Goal: Task Accomplishment & Management: Manage account settings

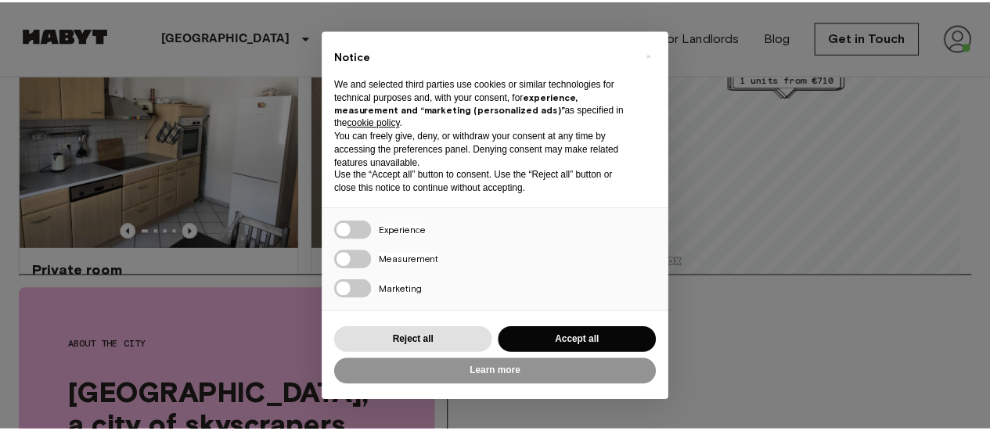
scroll to position [157, 0]
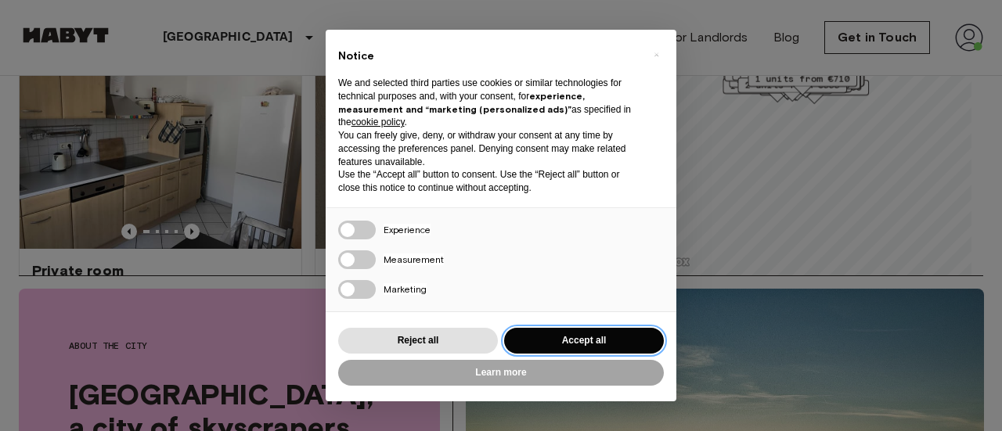
click at [583, 334] on button "Accept all" at bounding box center [584, 341] width 160 height 26
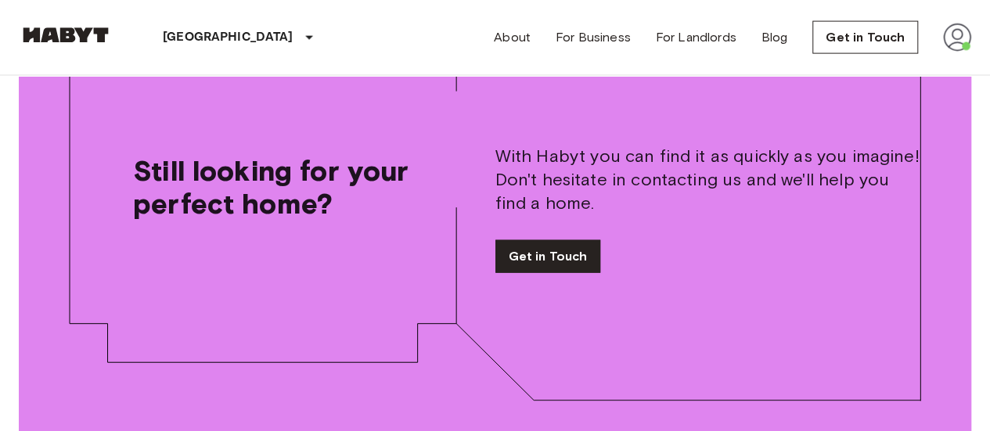
scroll to position [1722, 0]
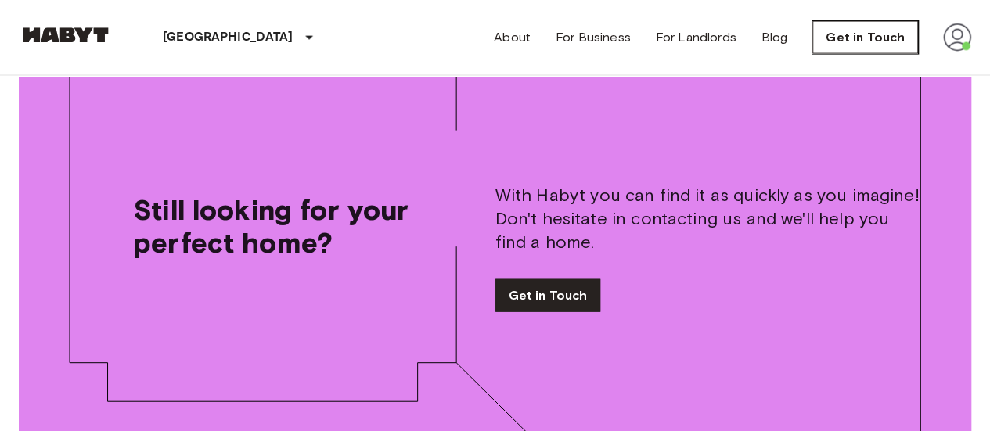
click at [847, 42] on link "Get in Touch" at bounding box center [866, 37] width 106 height 33
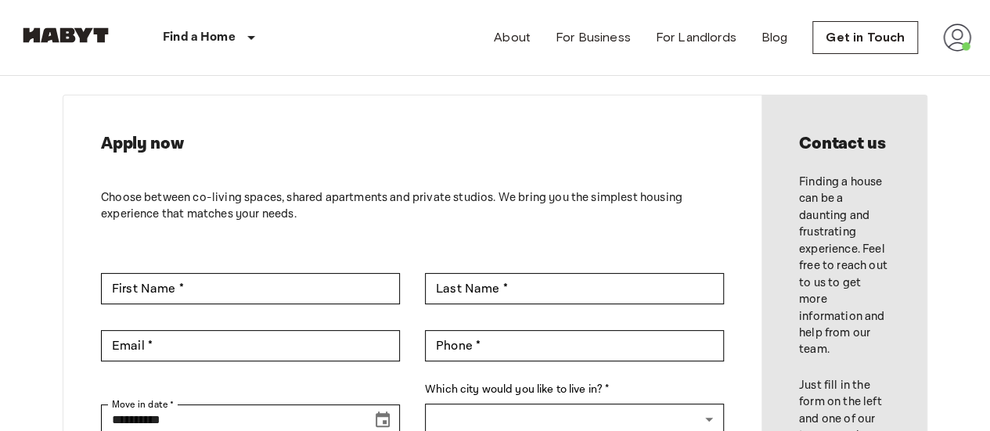
scroll to position [78, 0]
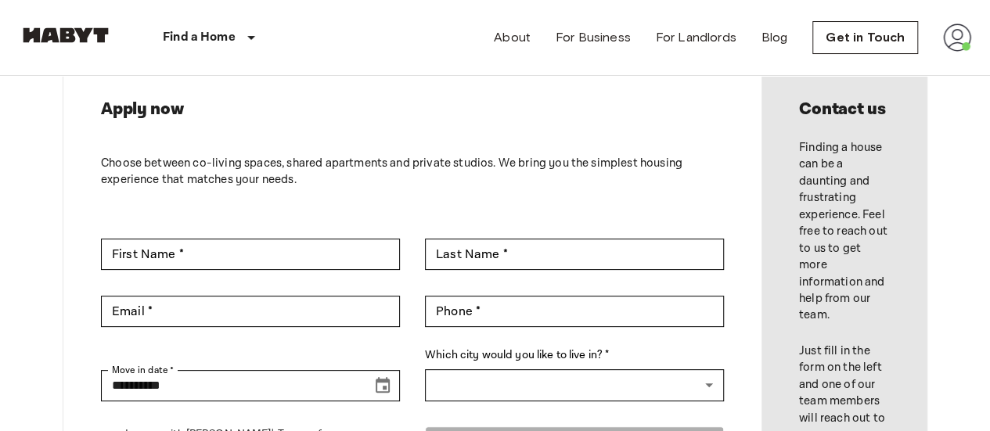
click at [950, 48] on img at bounding box center [957, 37] width 28 height 28
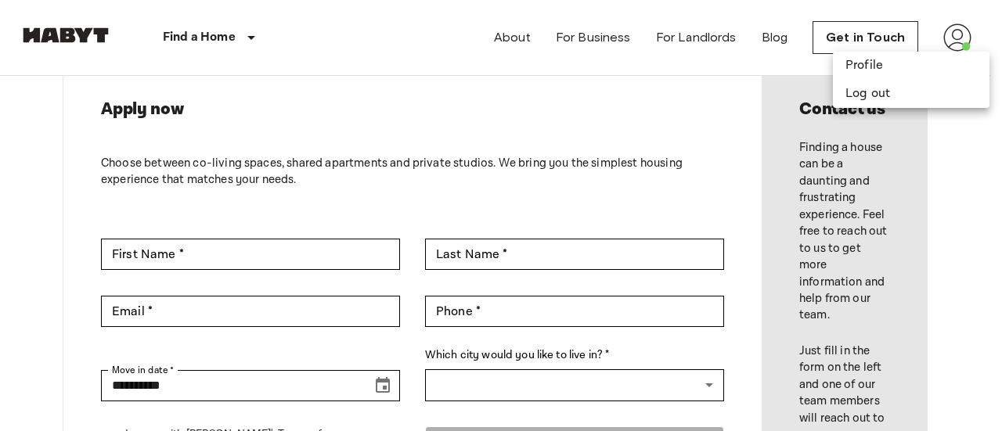
click at [711, 85] on div at bounding box center [501, 215] width 1002 height 431
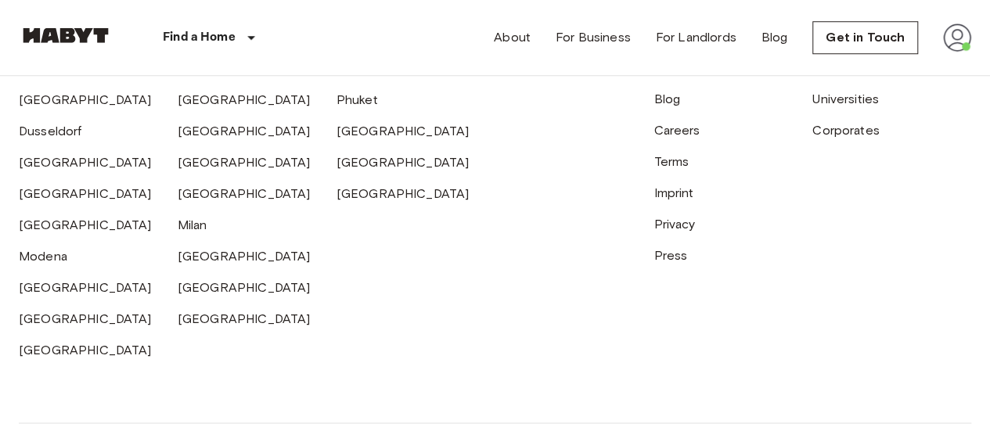
scroll to position [783, 0]
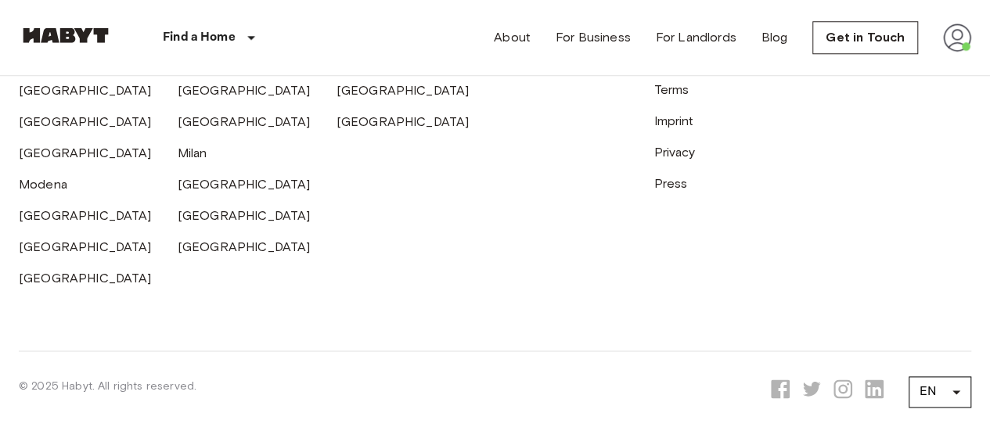
click at [952, 31] on img at bounding box center [957, 37] width 28 height 28
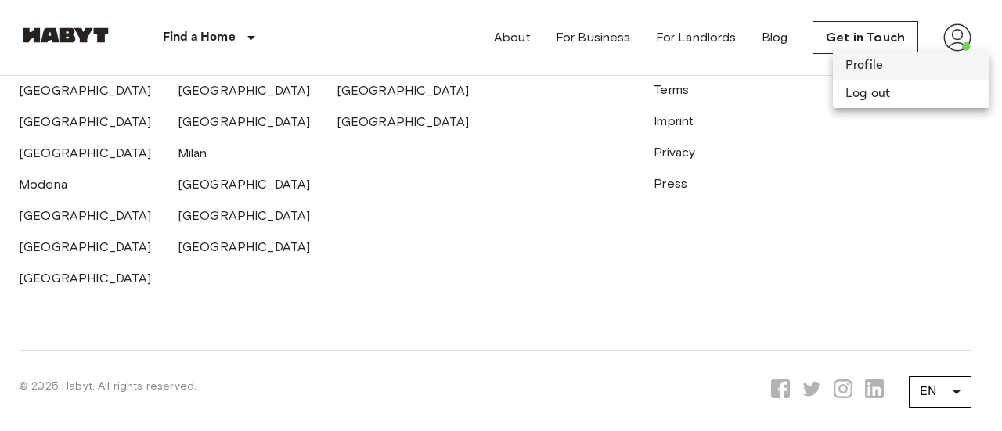
click at [892, 65] on li "Profile" at bounding box center [911, 66] width 157 height 28
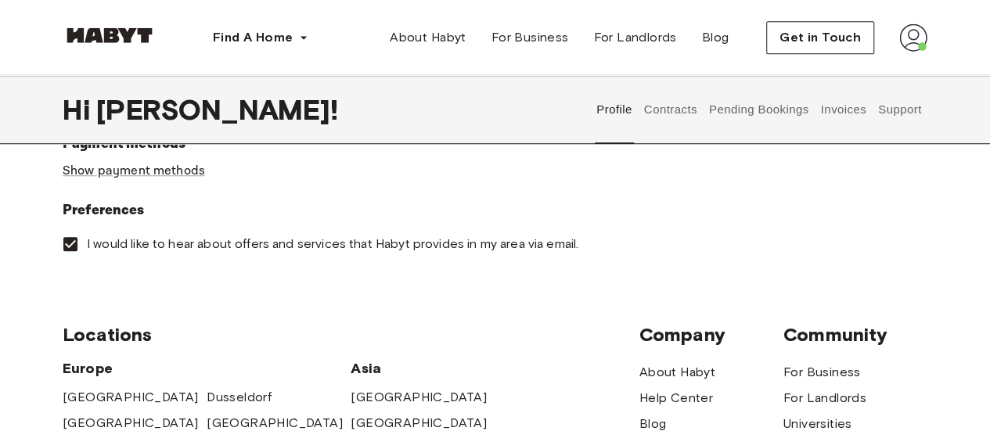
scroll to position [477, 0]
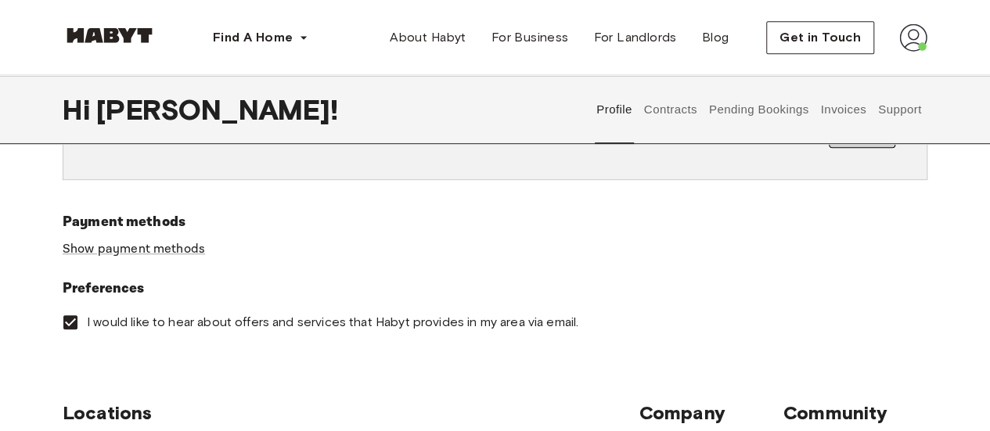
click at [889, 106] on button "Support" at bounding box center [900, 109] width 48 height 69
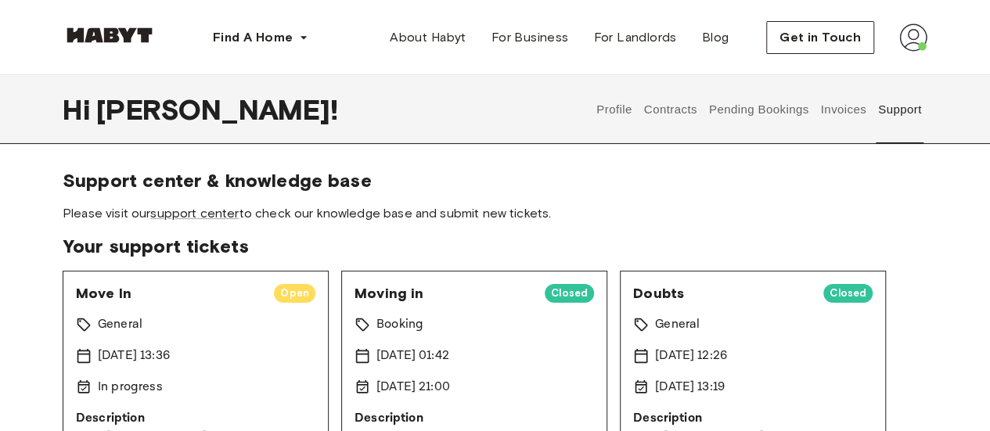
click at [748, 105] on button "Pending Bookings" at bounding box center [759, 109] width 104 height 69
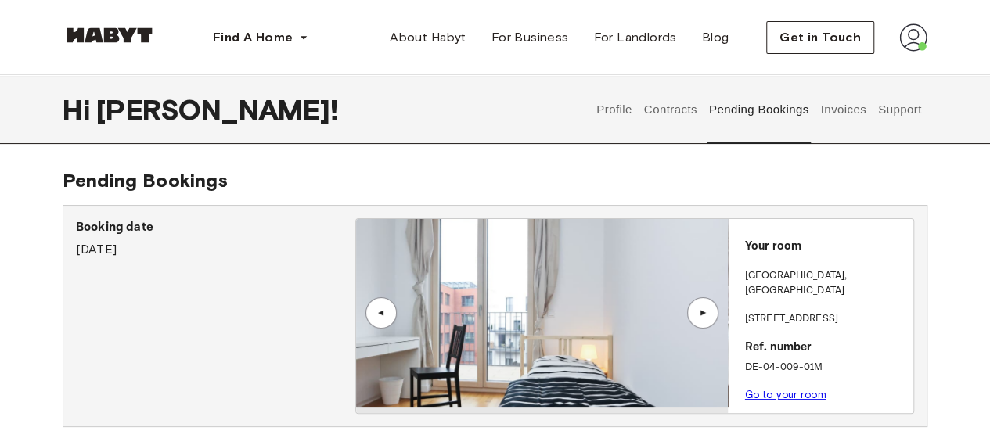
click at [907, 114] on button "Support" at bounding box center [900, 109] width 48 height 69
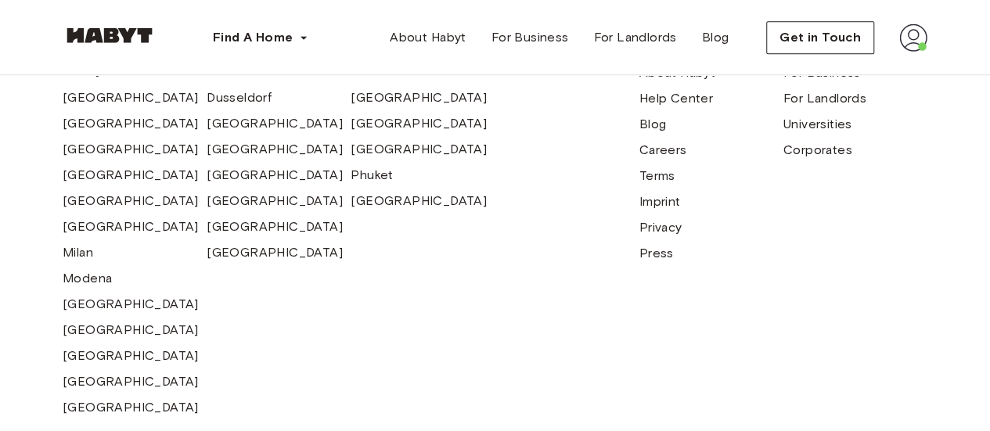
scroll to position [861, 0]
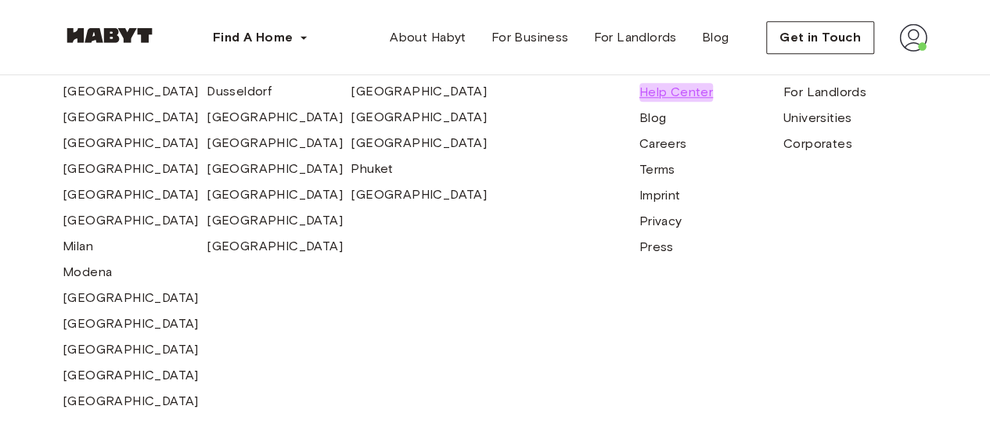
click at [683, 90] on span "Help Center" at bounding box center [677, 92] width 74 height 19
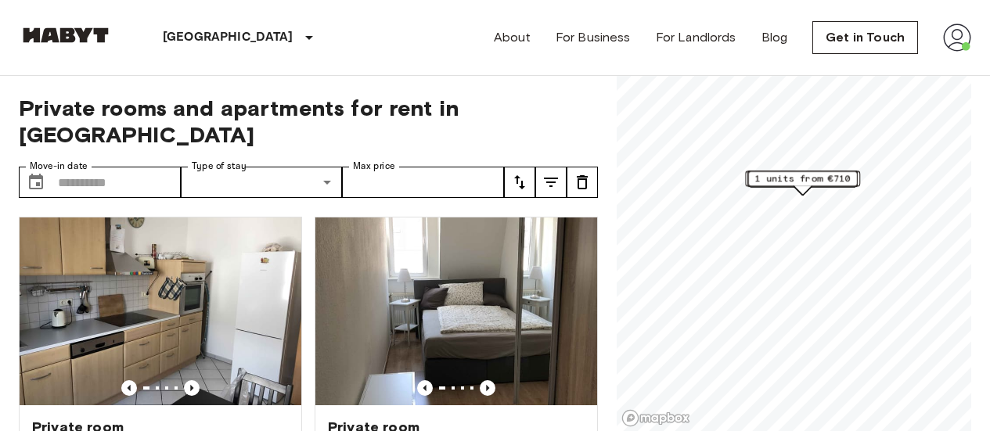
click at [966, 42] on img at bounding box center [957, 37] width 28 height 28
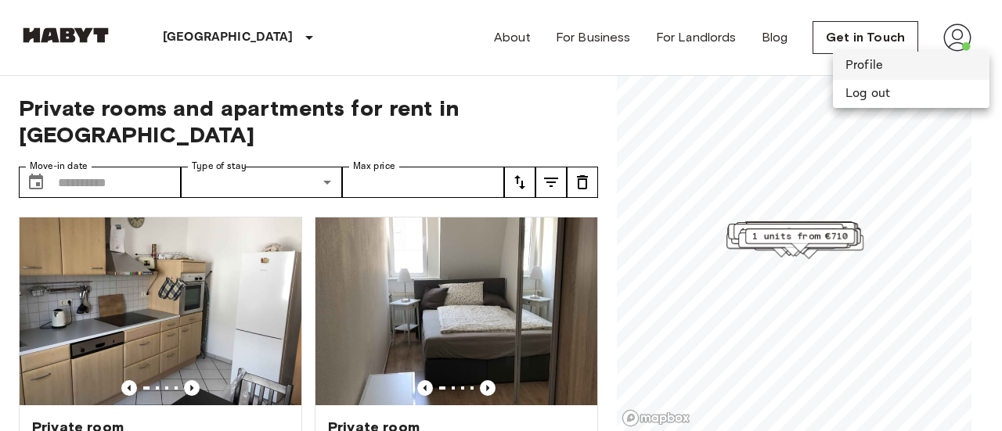
click at [856, 73] on li "Profile" at bounding box center [911, 66] width 157 height 28
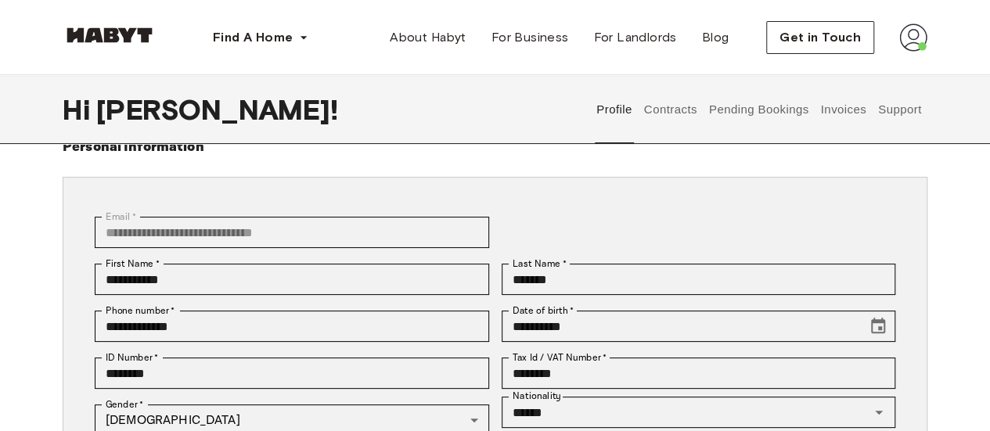
scroll to position [78, 0]
